Goal: Task Accomplishment & Management: Manage account settings

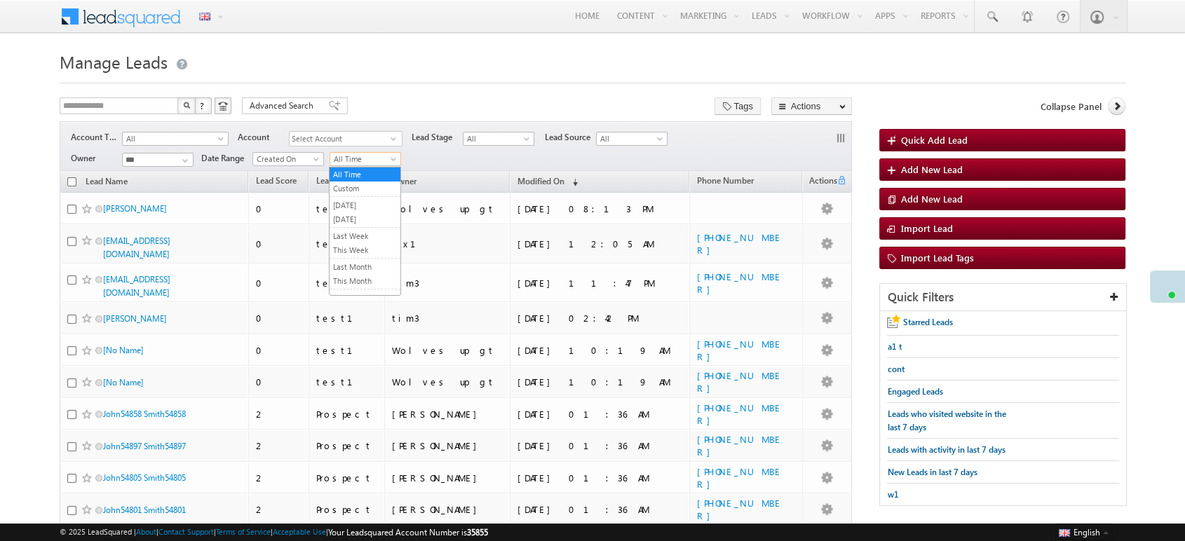
click at [366, 161] on span "All Time" at bounding box center [363, 159] width 67 height 13
click at [370, 220] on link "Today" at bounding box center [365, 219] width 71 height 13
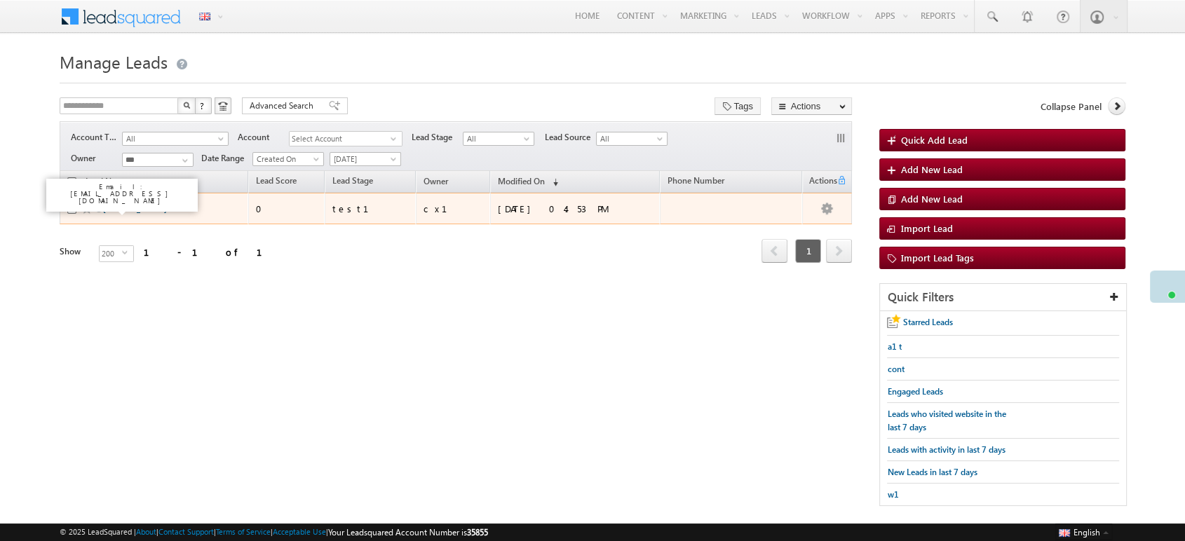
drag, startPoint x: 132, startPoint y: 206, endPoint x: 116, endPoint y: 205, distance: 15.4
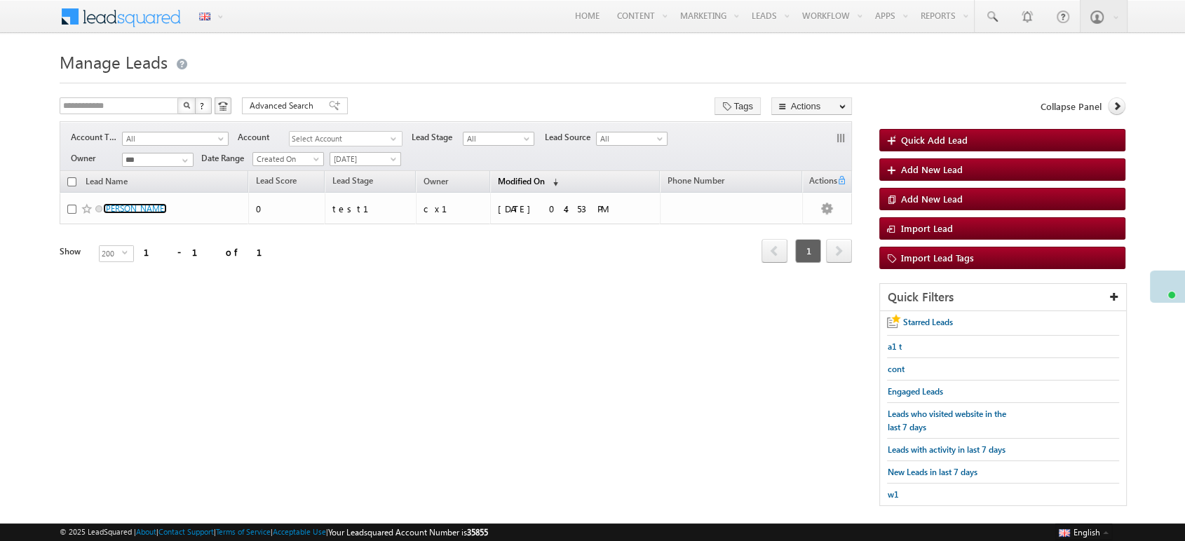
click at [539, 178] on span "Modified On" at bounding box center [521, 181] width 47 height 11
click at [539, 178] on span "Modified On" at bounding box center [521, 180] width 47 height 11
click at [551, 179] on span "(sorted ascending)" at bounding box center [552, 182] width 11 height 11
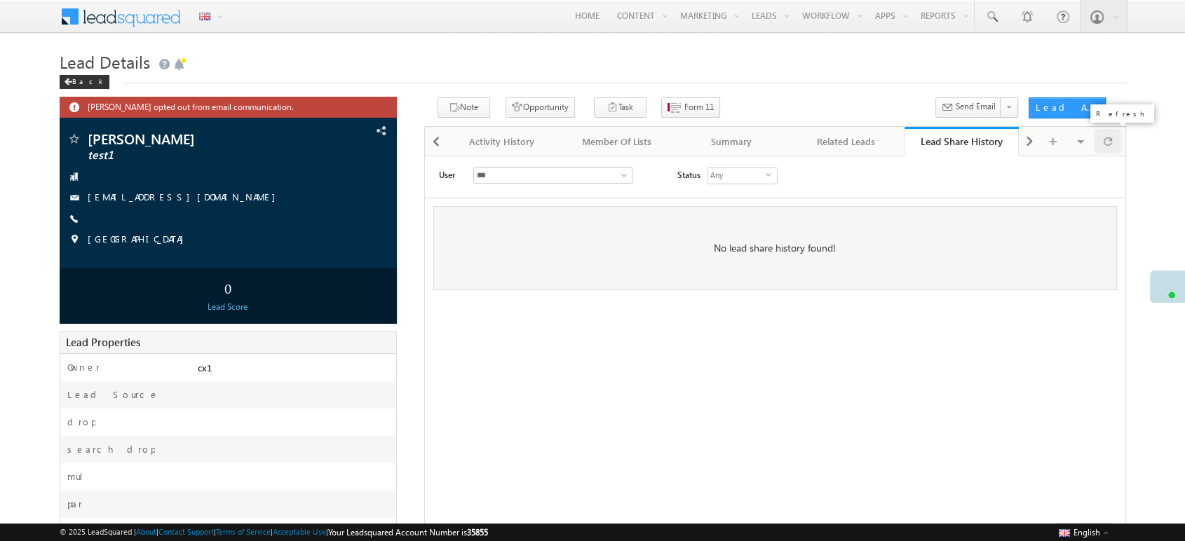
click at [1116, 137] on div at bounding box center [1107, 141] width 27 height 25
click at [1110, 144] on span at bounding box center [1108, 141] width 8 height 25
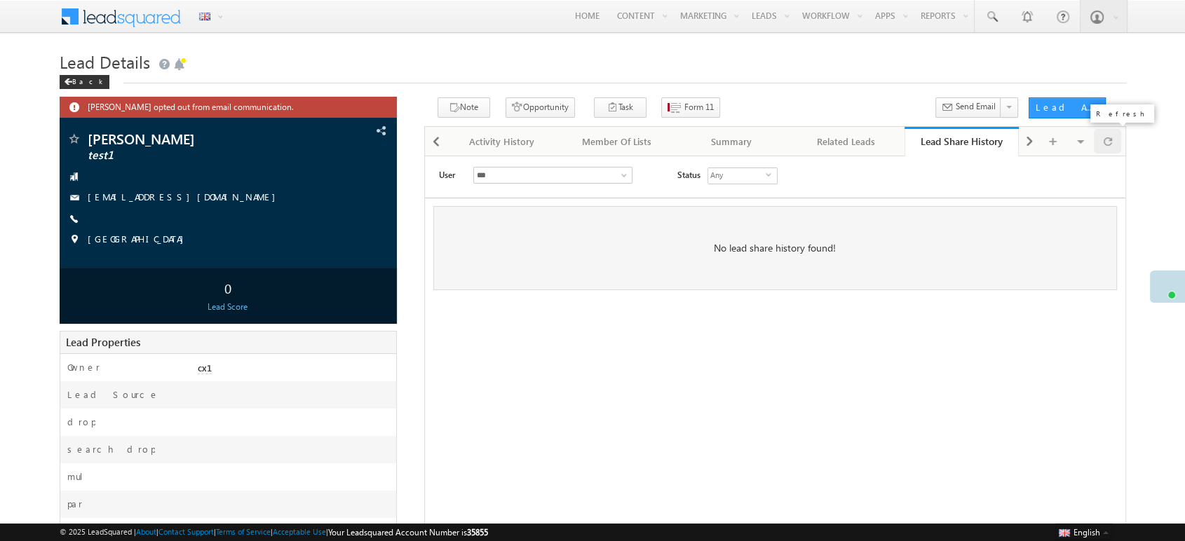
click at [1110, 144] on span at bounding box center [1108, 141] width 8 height 25
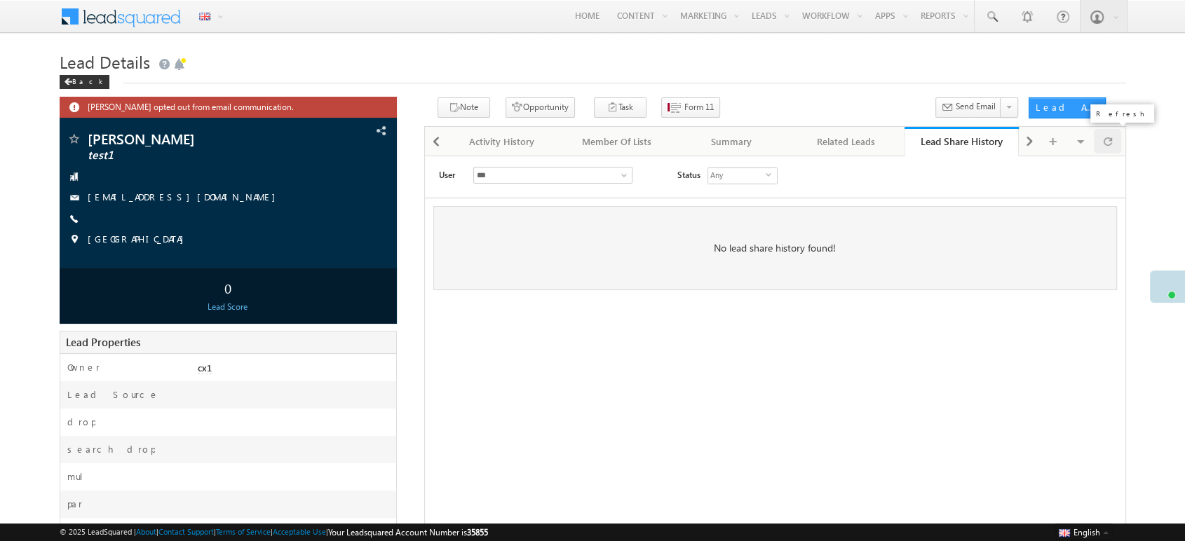
click at [1111, 136] on span at bounding box center [1108, 141] width 8 height 25
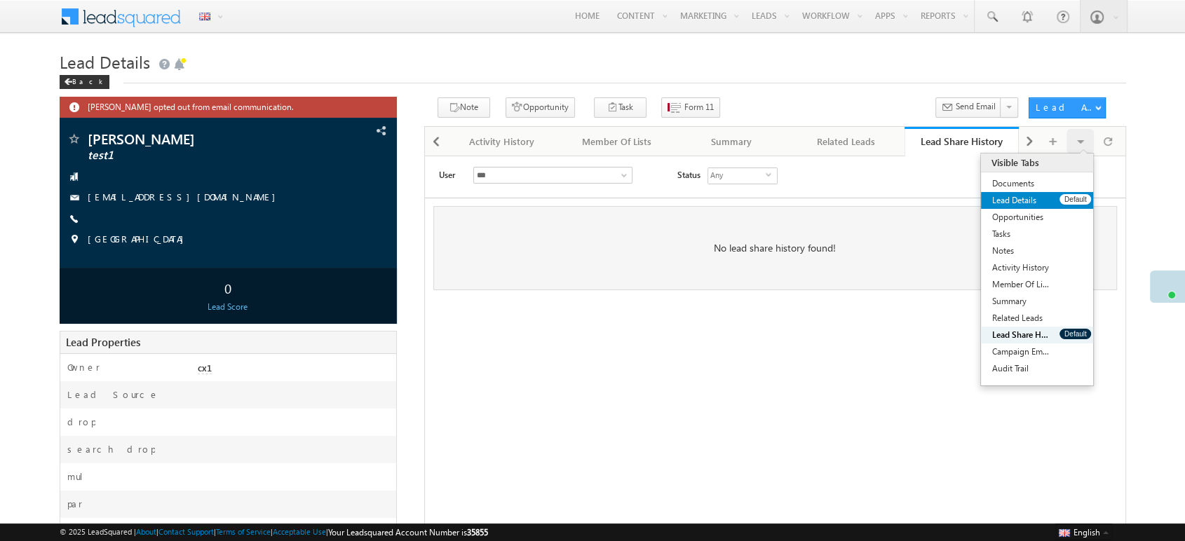
click at [1039, 196] on link "Lead Details" at bounding box center [1020, 200] width 79 height 17
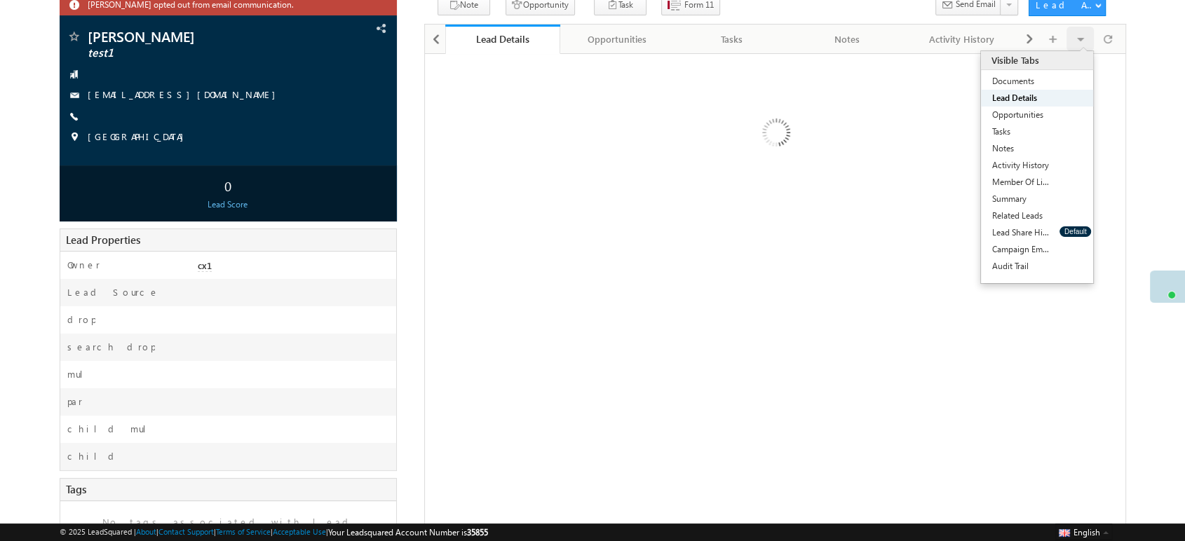
scroll to position [104, 0]
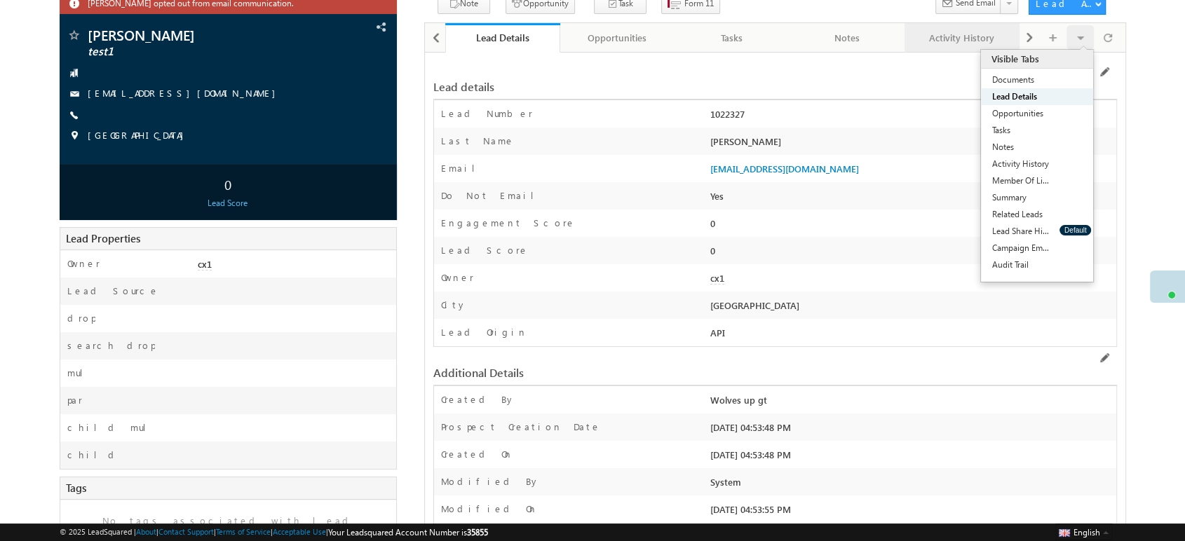
click at [965, 46] on link "Activity History" at bounding box center [962, 37] width 115 height 29
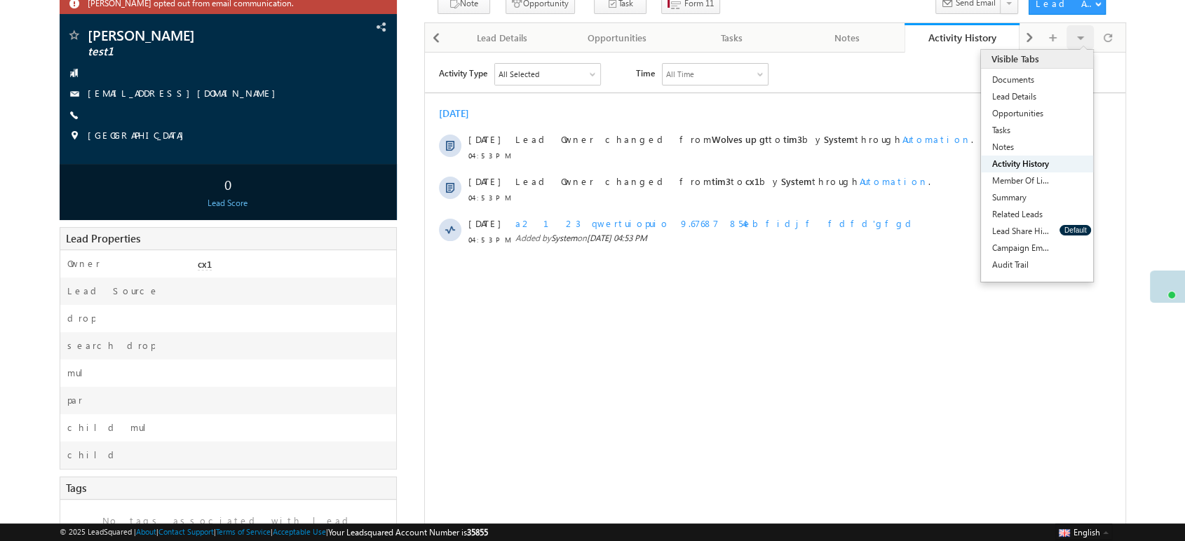
scroll to position [0, 0]
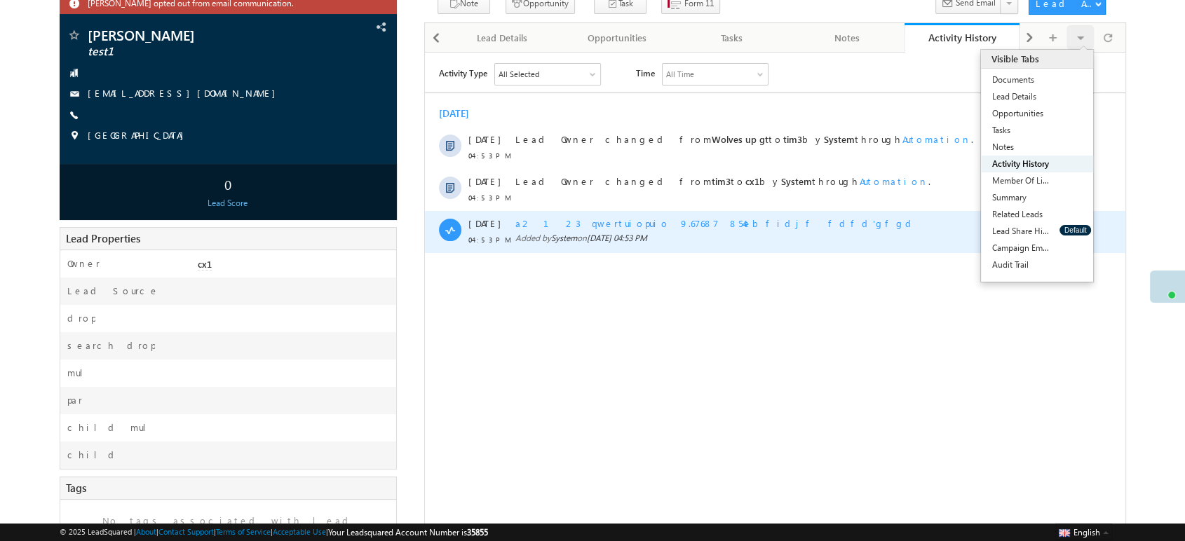
click at [564, 223] on span "a2 123 qwertuiopuio 9.67687 854ebfidjf fdfd'gfgd" at bounding box center [715, 223] width 401 height 12
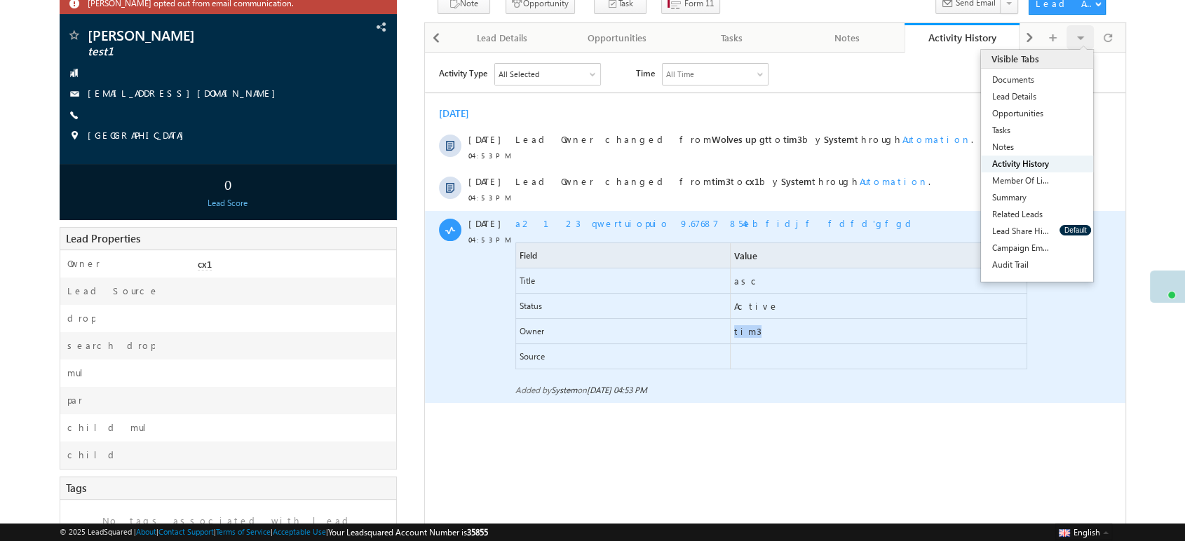
drag, startPoint x: 768, startPoint y: 334, endPoint x: 734, endPoint y: 337, distance: 33.8
click at [734, 337] on span "tim3" at bounding box center [878, 330] width 296 height 25
copy span "tim3"
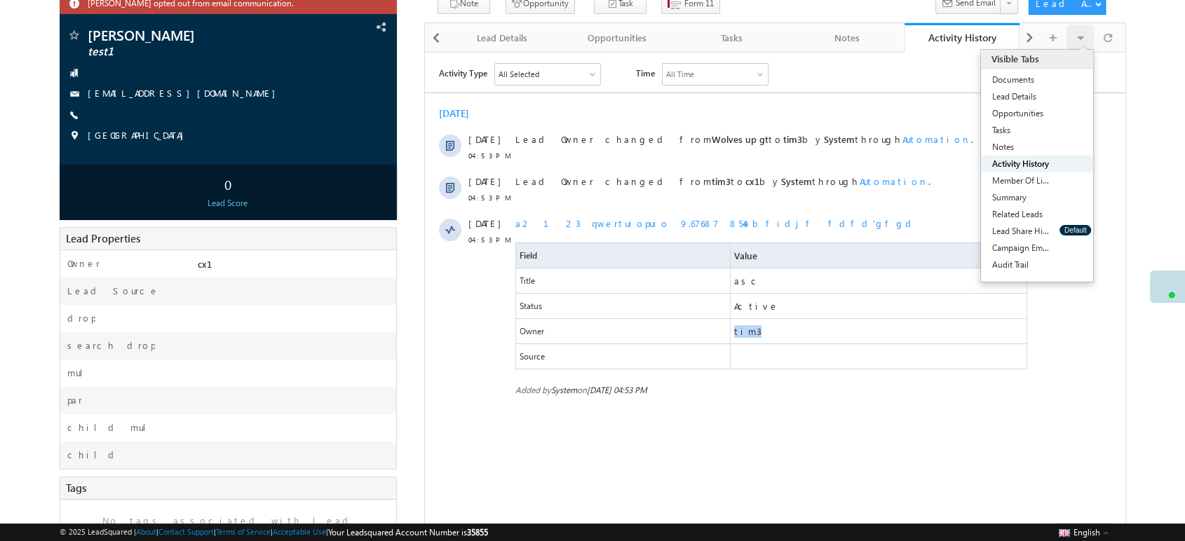
scroll to position [78, 0]
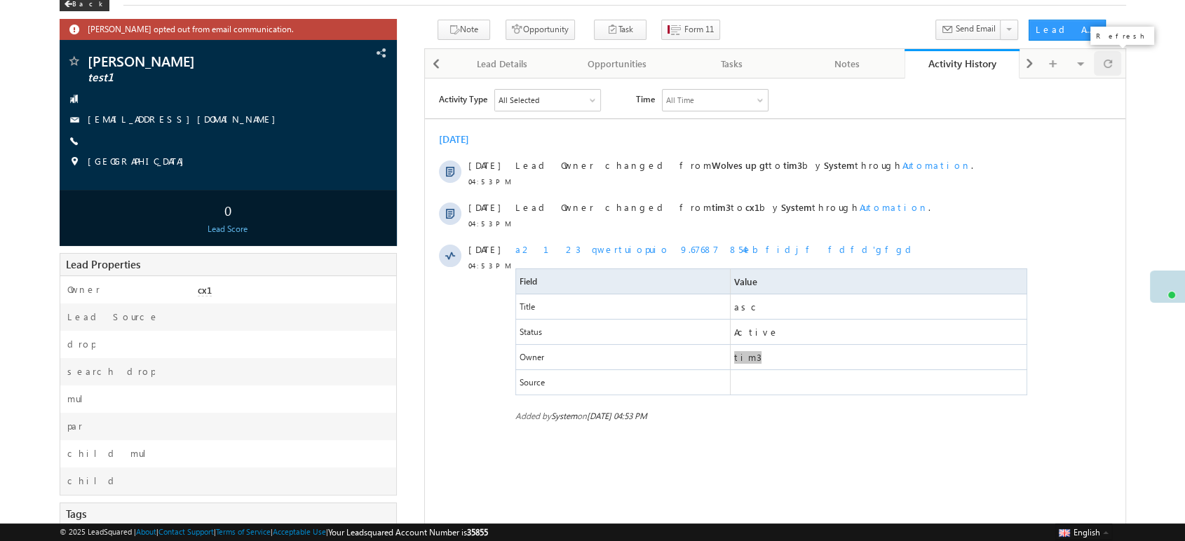
click at [1095, 68] on div at bounding box center [1107, 63] width 27 height 25
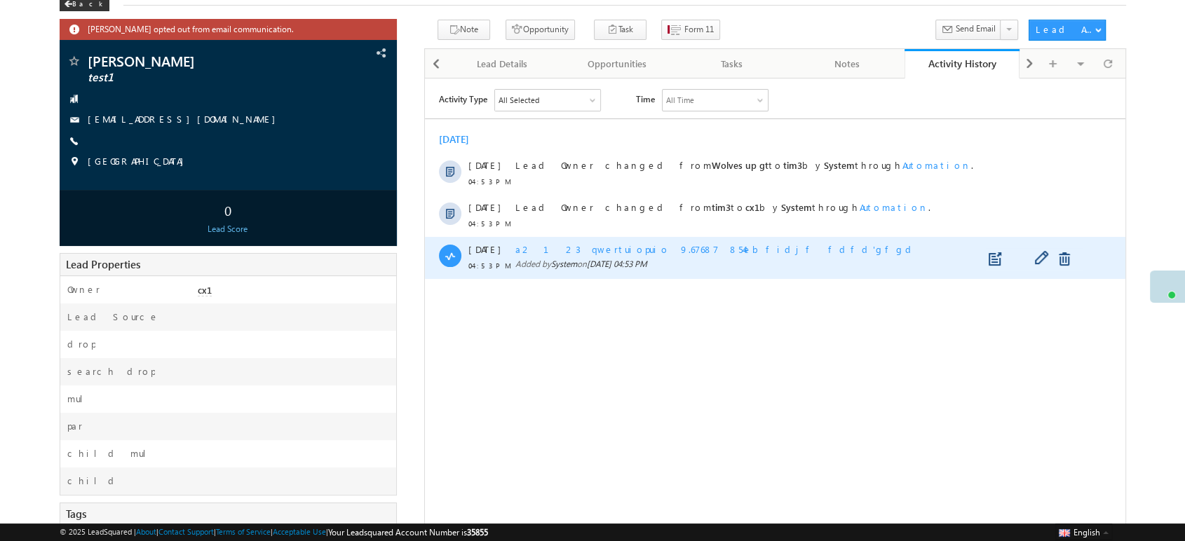
scroll to position [0, 0]
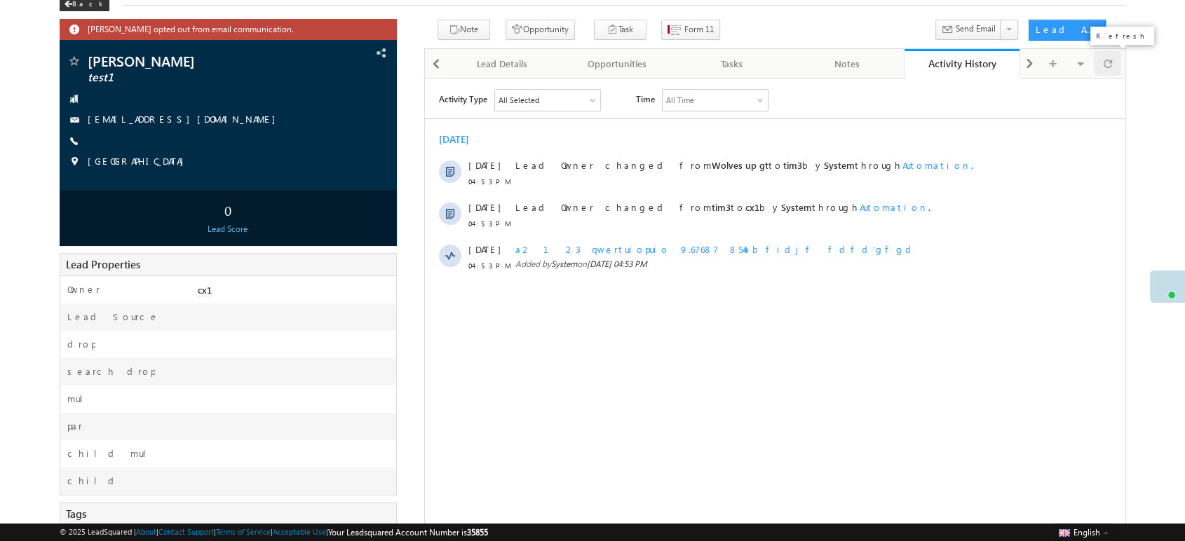
click at [1116, 67] on div at bounding box center [1107, 63] width 27 height 25
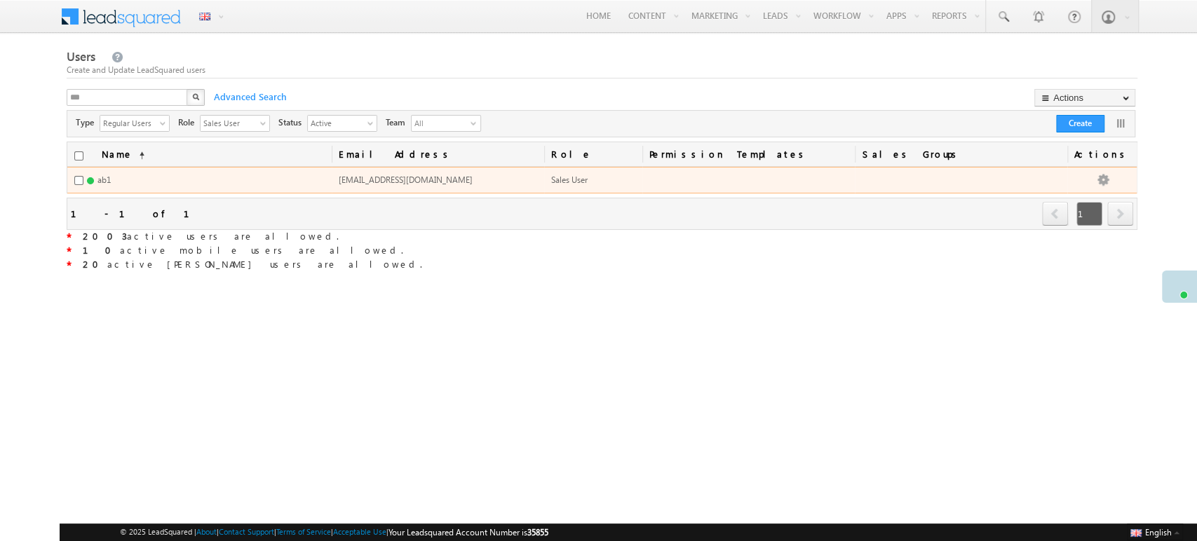
click at [405, 167] on td "ab1.wolves@mailinator.com" at bounding box center [438, 180] width 212 height 27
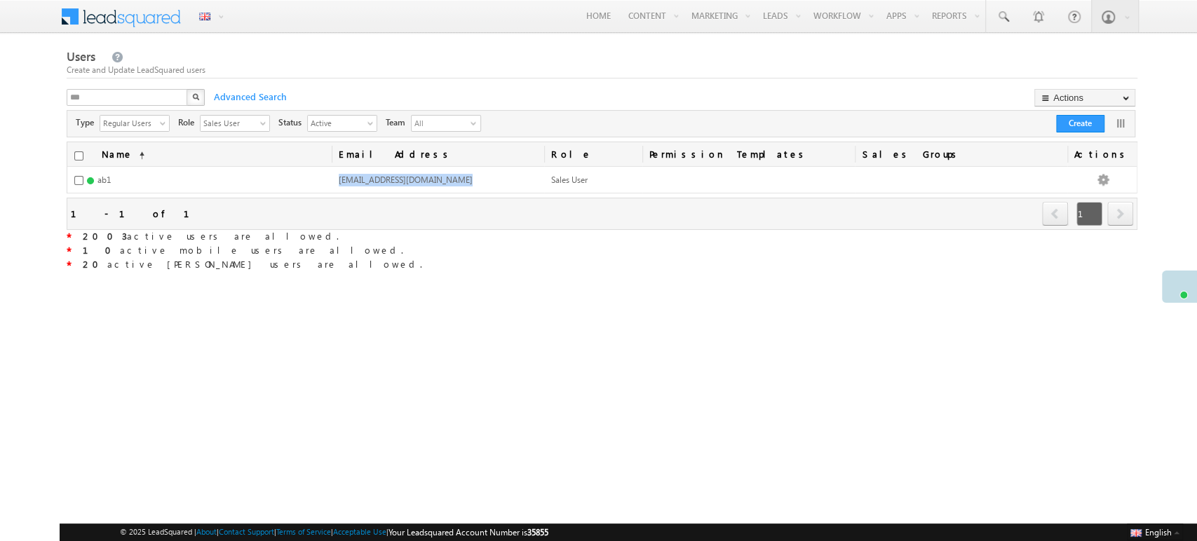
copy span "ab1.wolves@mailinator.com"
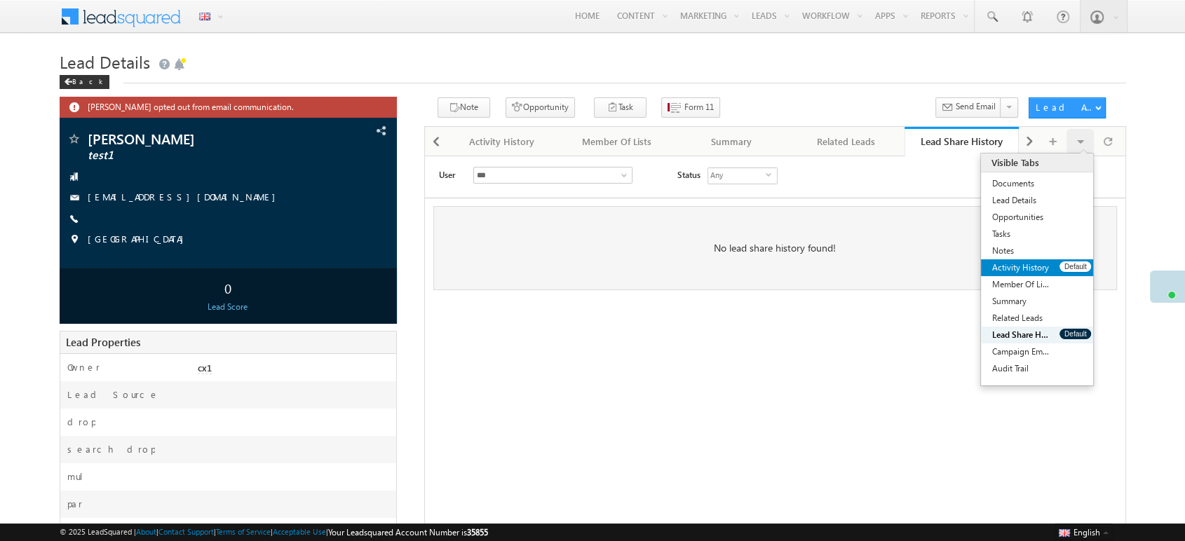
click at [1030, 267] on link "Activity History" at bounding box center [1020, 267] width 79 height 17
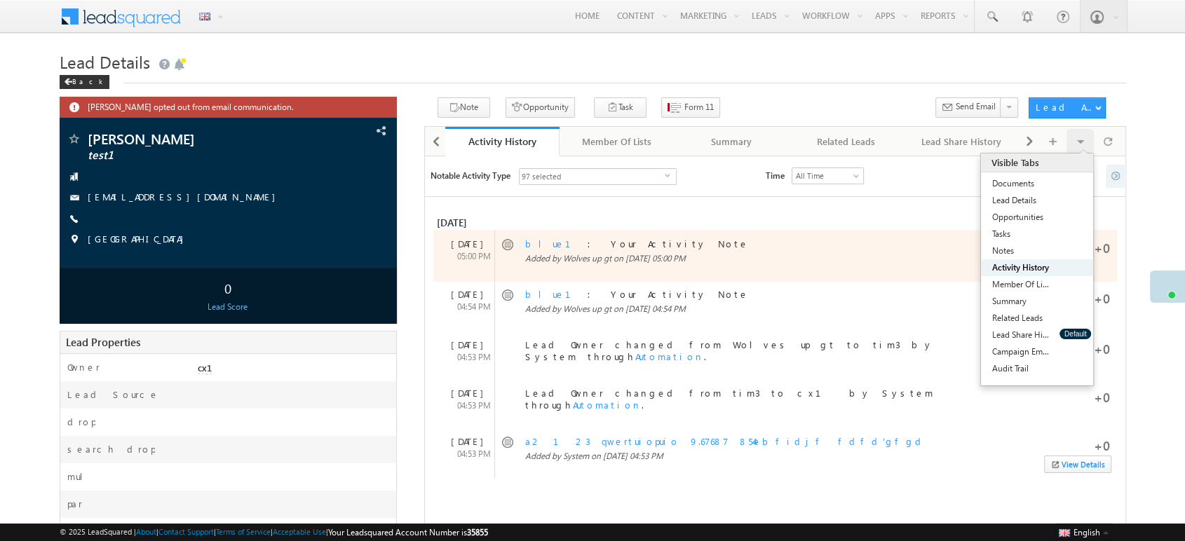
click at [537, 245] on link "blue1" at bounding box center [556, 244] width 62 height 12
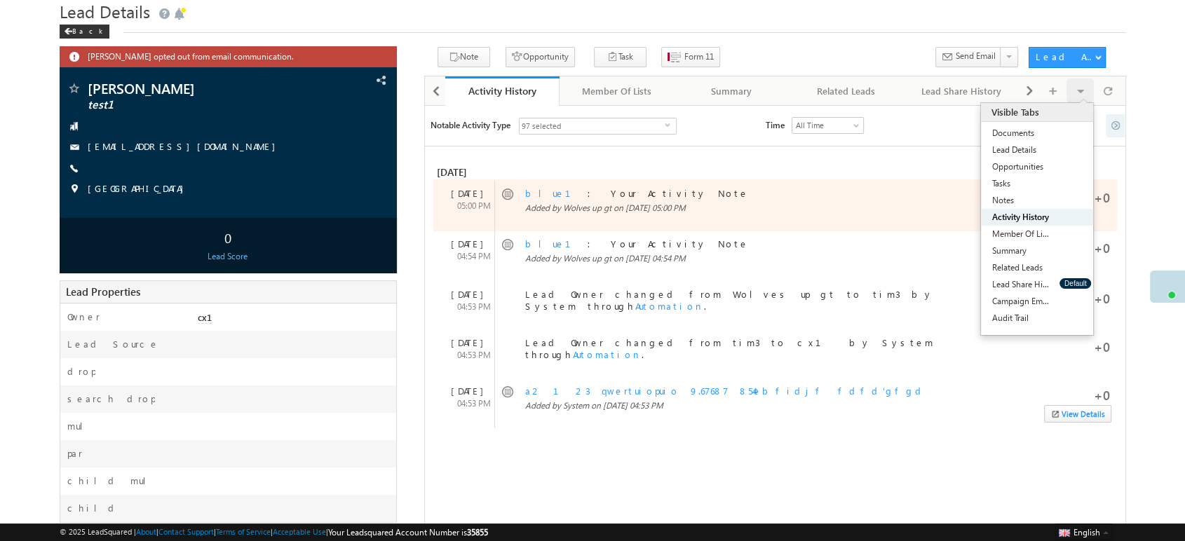
scroll to position [51, 0]
click at [534, 191] on link "blue1" at bounding box center [556, 193] width 62 height 12
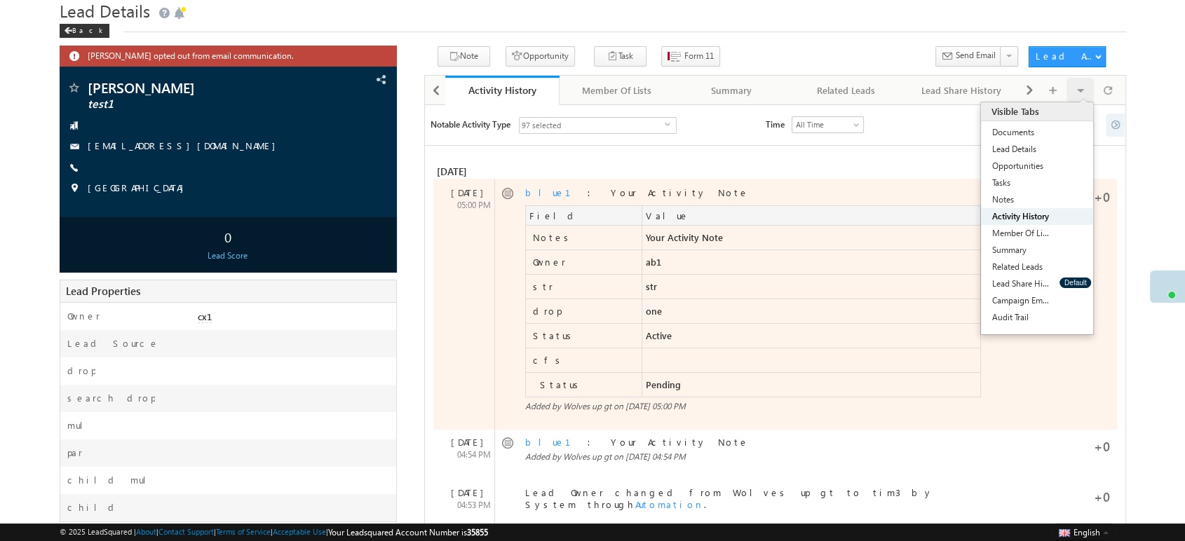
drag, startPoint x: 672, startPoint y: 269, endPoint x: 634, endPoint y: 266, distance: 38.0
click at [634, 266] on tr "Owner ab1" at bounding box center [752, 262] width 455 height 25
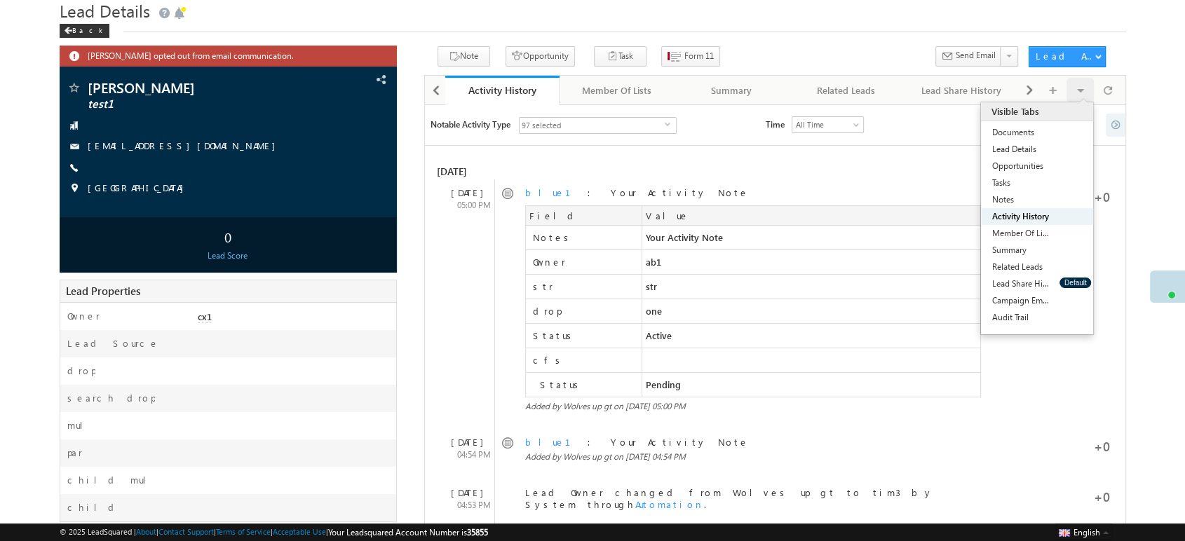
copy tr "ab1"
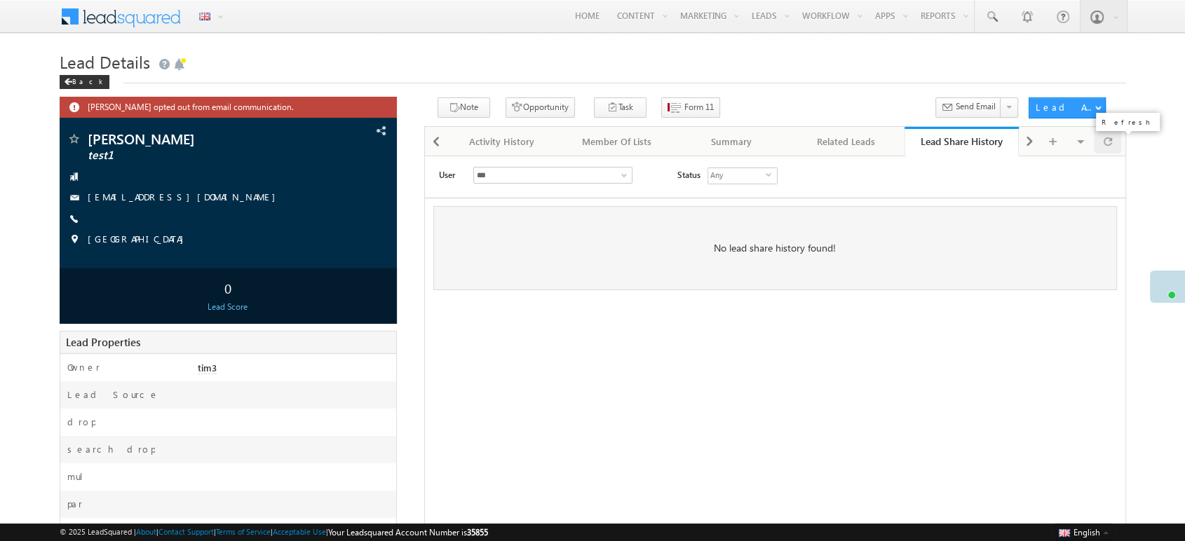
click at [1094, 149] on div at bounding box center [1107, 141] width 27 height 25
click at [1113, 141] on div at bounding box center [1107, 141] width 27 height 25
click at [1115, 135] on div at bounding box center [1107, 141] width 27 height 25
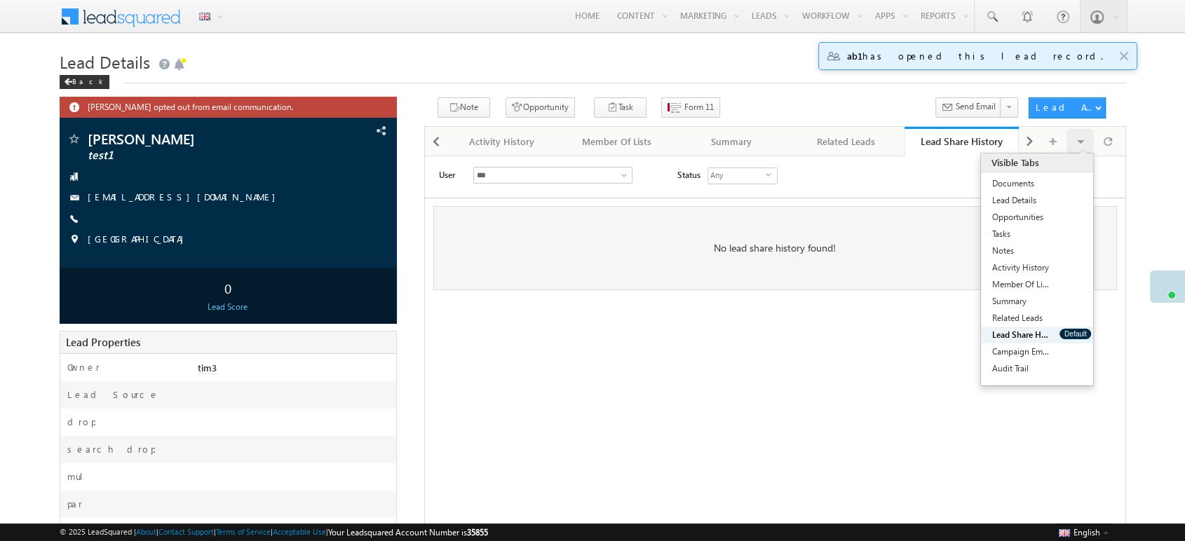
click at [1030, 335] on link "Lead Share History" at bounding box center [1020, 335] width 79 height 17
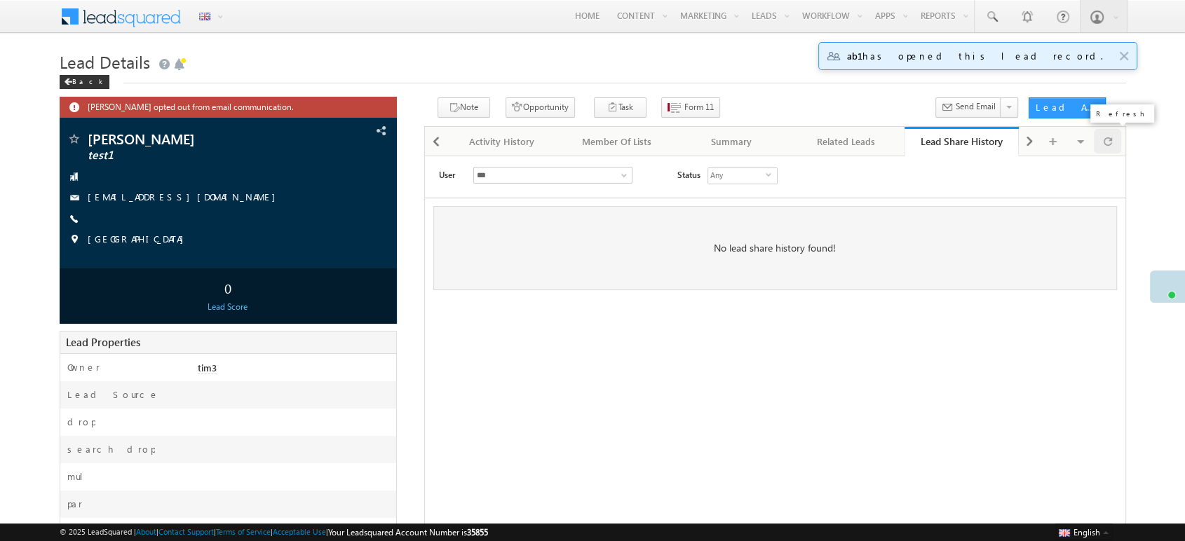
click at [1111, 149] on span at bounding box center [1108, 141] width 8 height 25
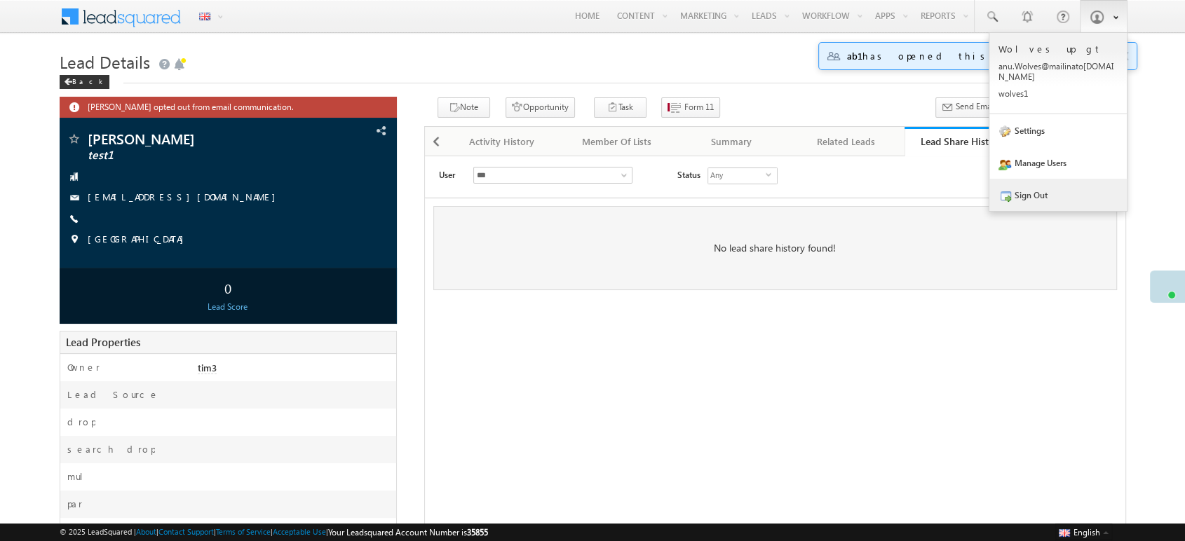
click at [1032, 194] on link "Sign Out" at bounding box center [1058, 195] width 137 height 32
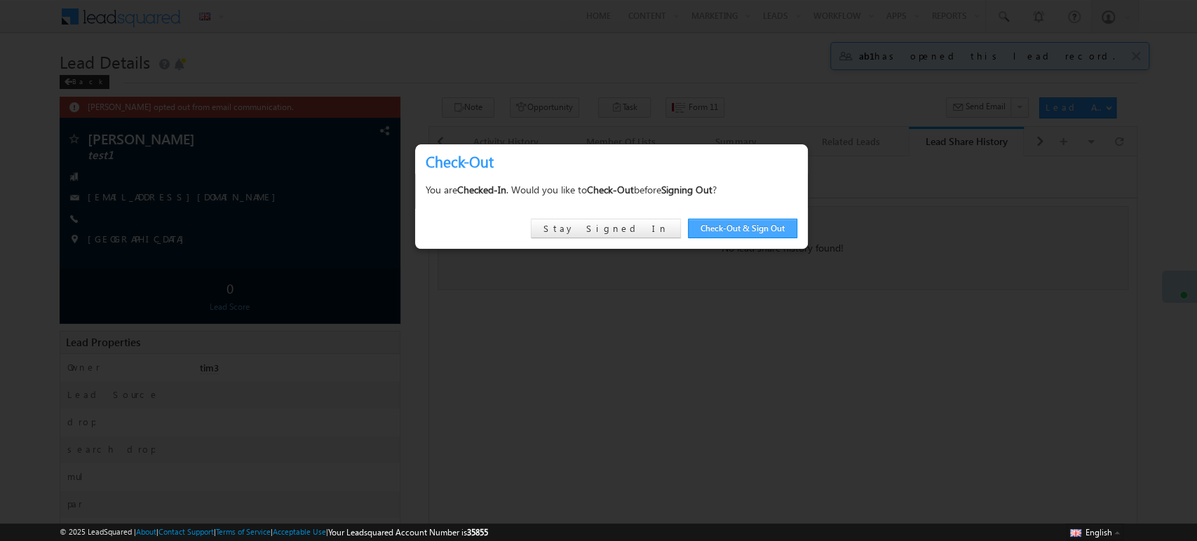
click at [715, 233] on link "Check-Out & Sign Out" at bounding box center [742, 229] width 109 height 20
